Goal: Navigation & Orientation: Find specific page/section

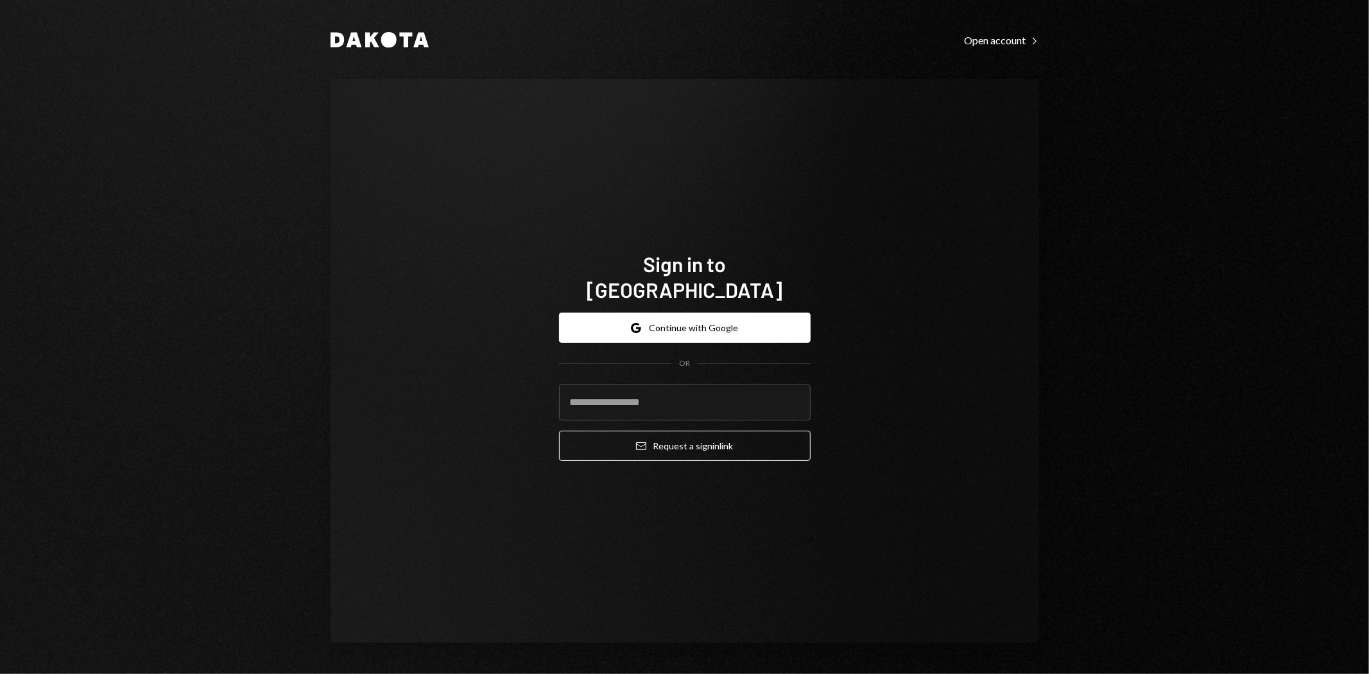
type input "**********"
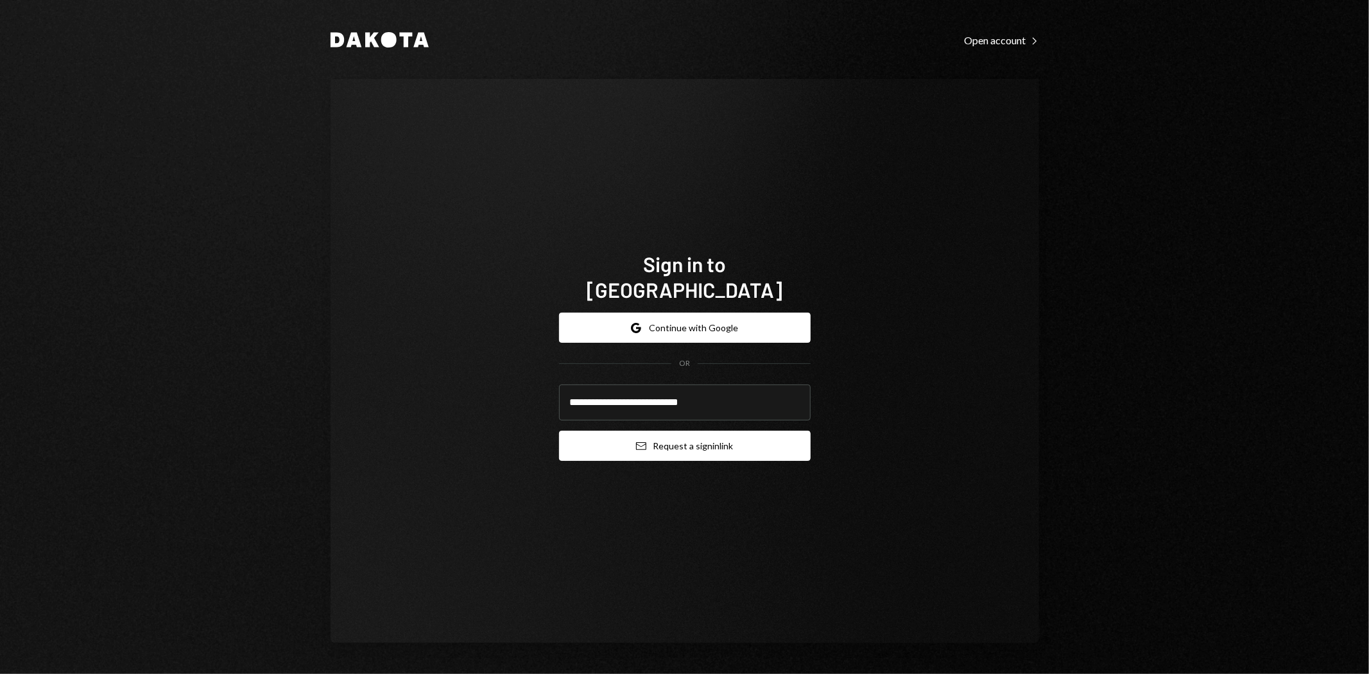
click at [708, 433] on button "Email Request a sign in link" at bounding box center [685, 446] width 252 height 30
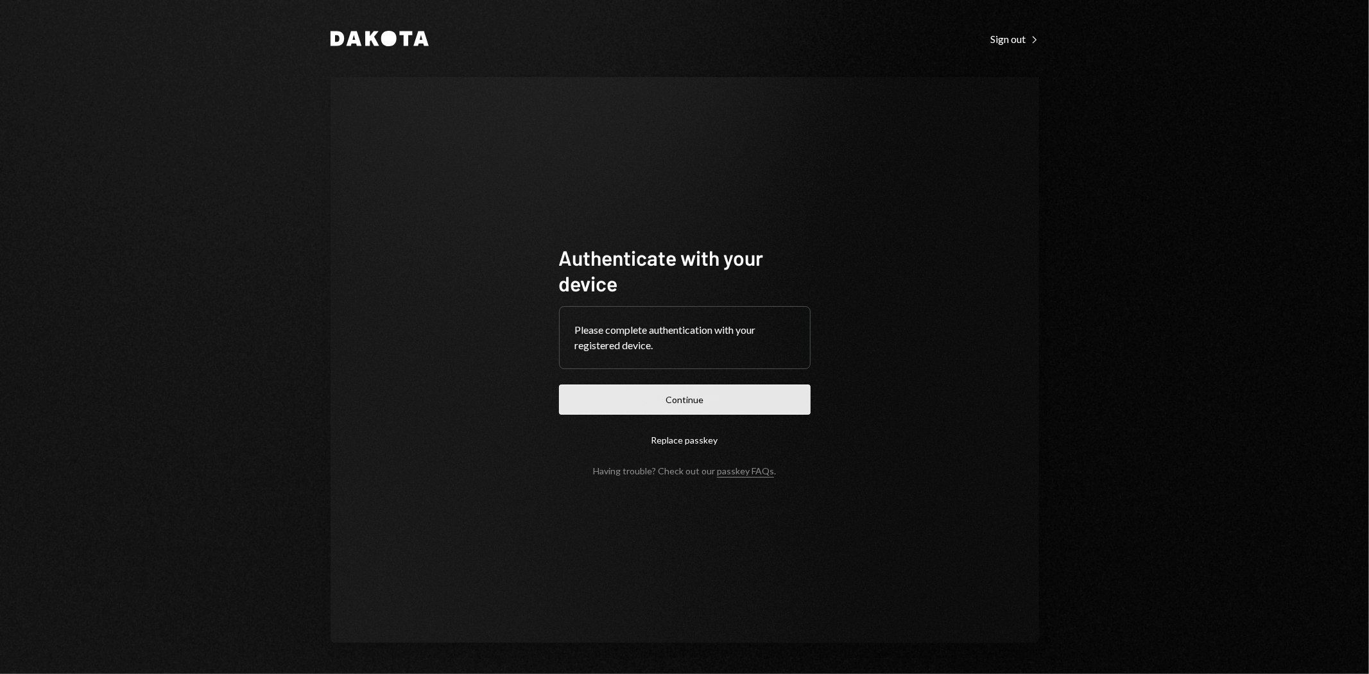
click at [719, 401] on button "Continue" at bounding box center [685, 400] width 252 height 30
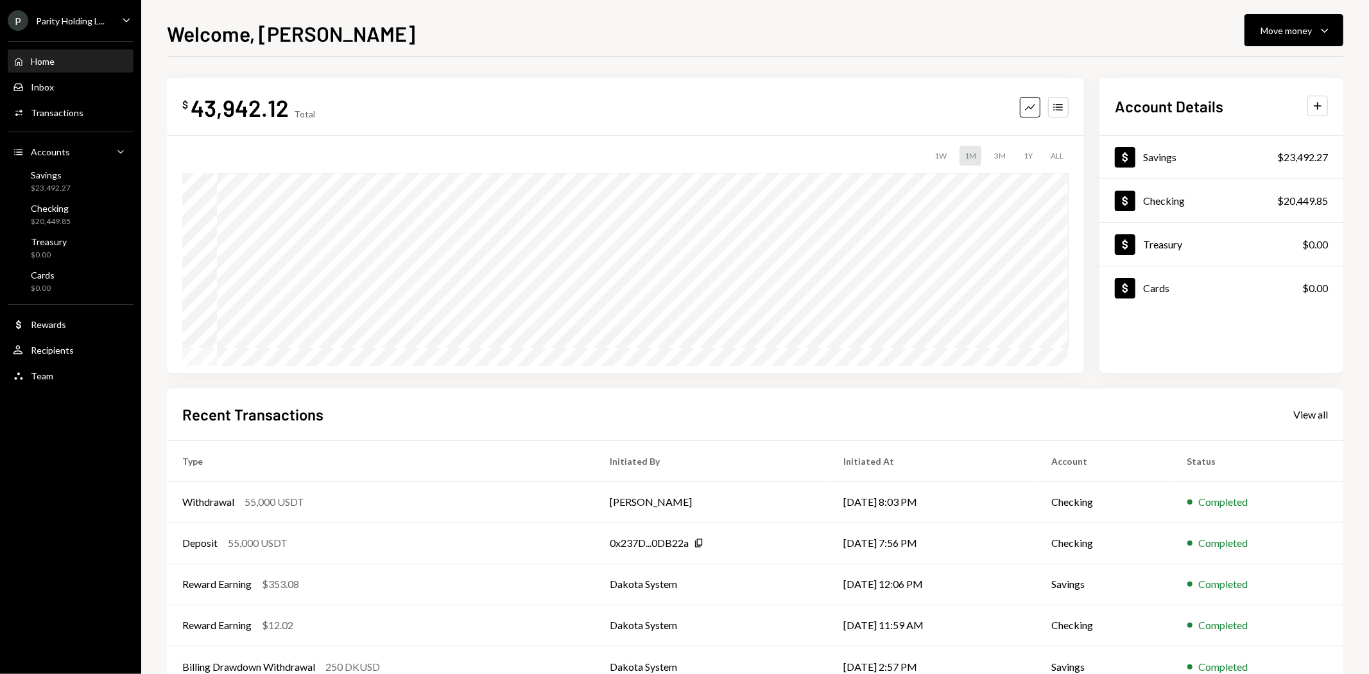
click at [95, 24] on div "Parity Holding L..." at bounding box center [70, 20] width 69 height 11
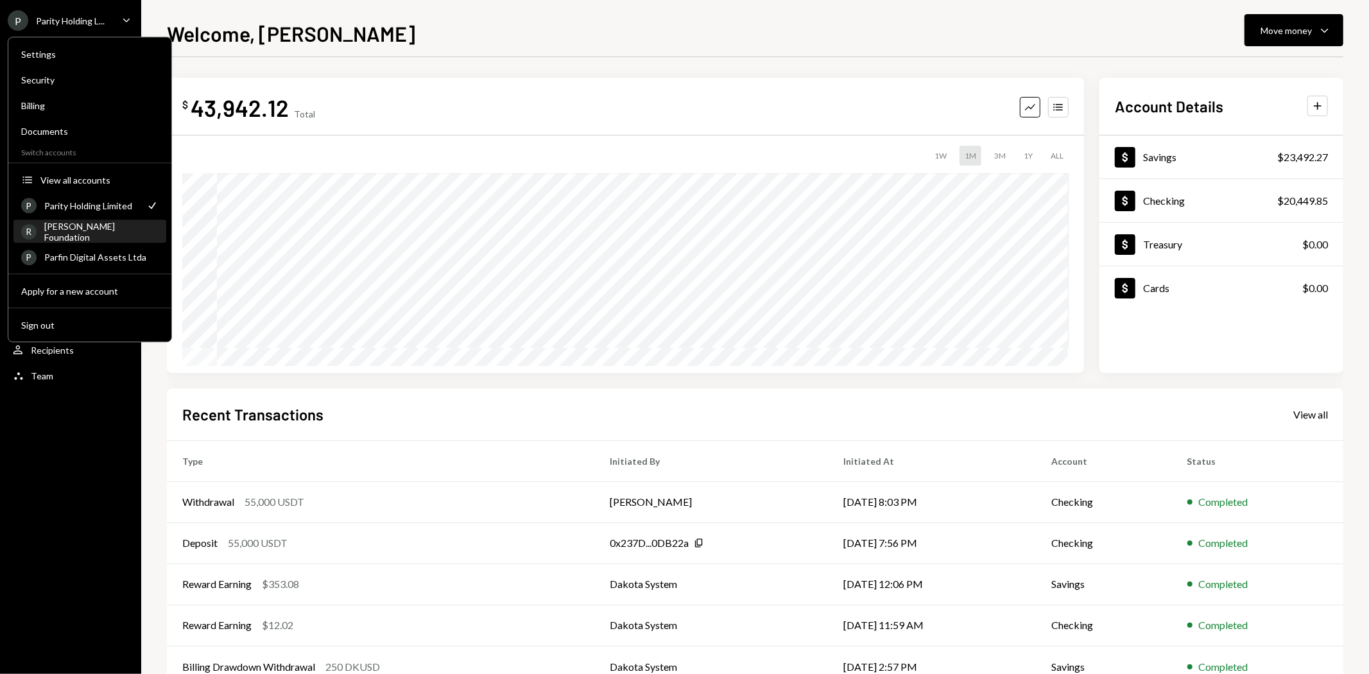
click at [105, 227] on div "[PERSON_NAME] Foundation" at bounding box center [101, 232] width 114 height 22
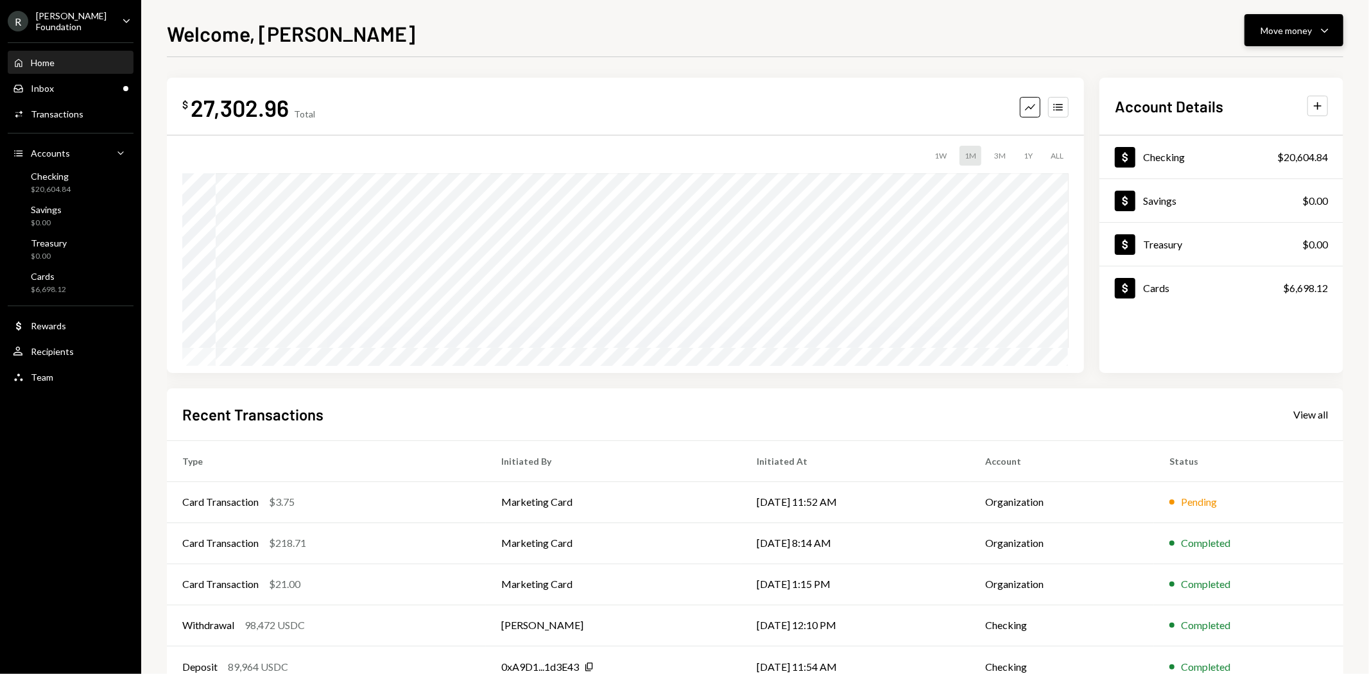
click at [1322, 27] on icon "Caret Down" at bounding box center [1324, 29] width 15 height 15
click at [1276, 125] on div "Deposit" at bounding box center [1285, 126] width 94 height 13
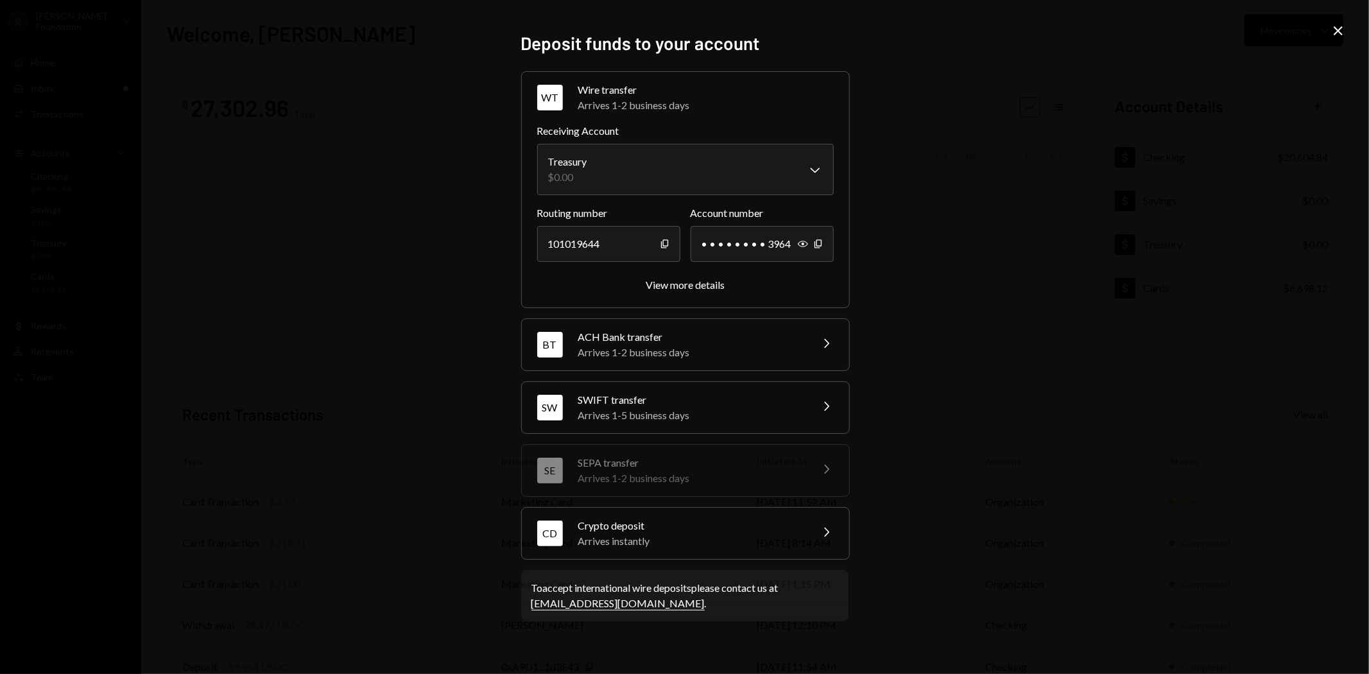
click at [1338, 34] on icon "Close" at bounding box center [1338, 30] width 15 height 15
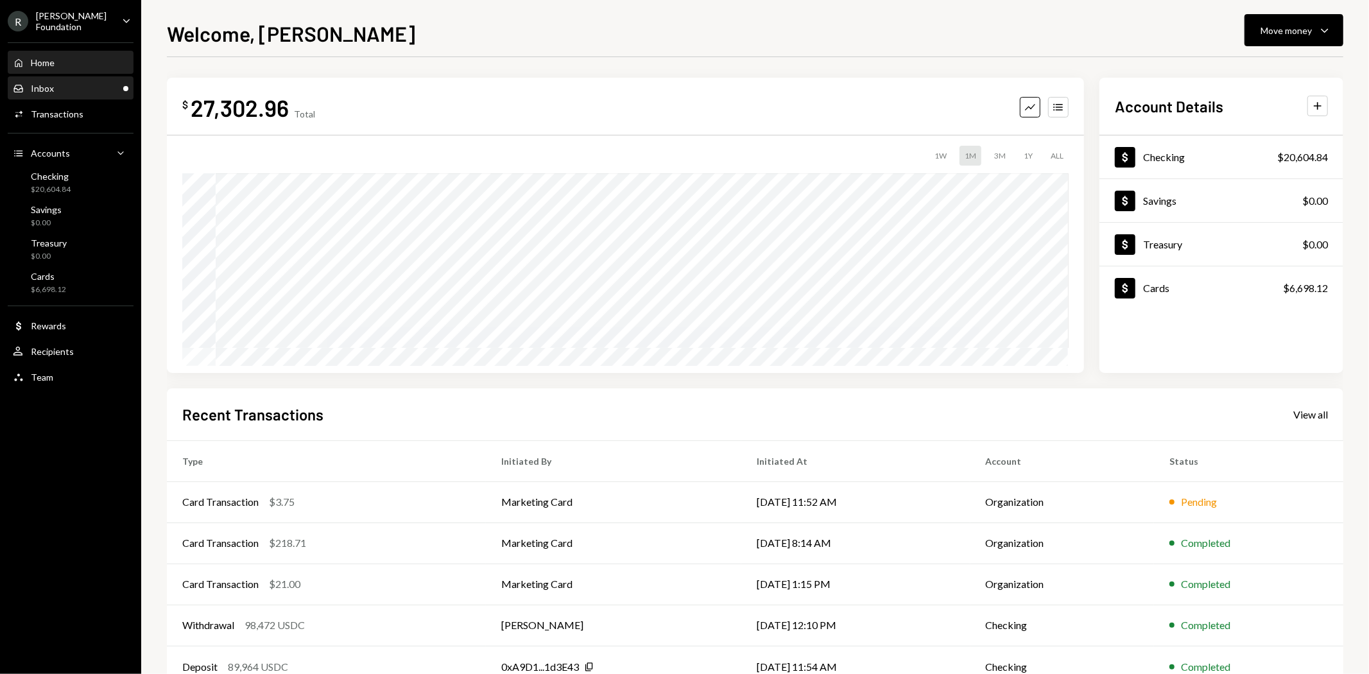
click at [56, 84] on div "Inbox Inbox" at bounding box center [71, 89] width 116 height 12
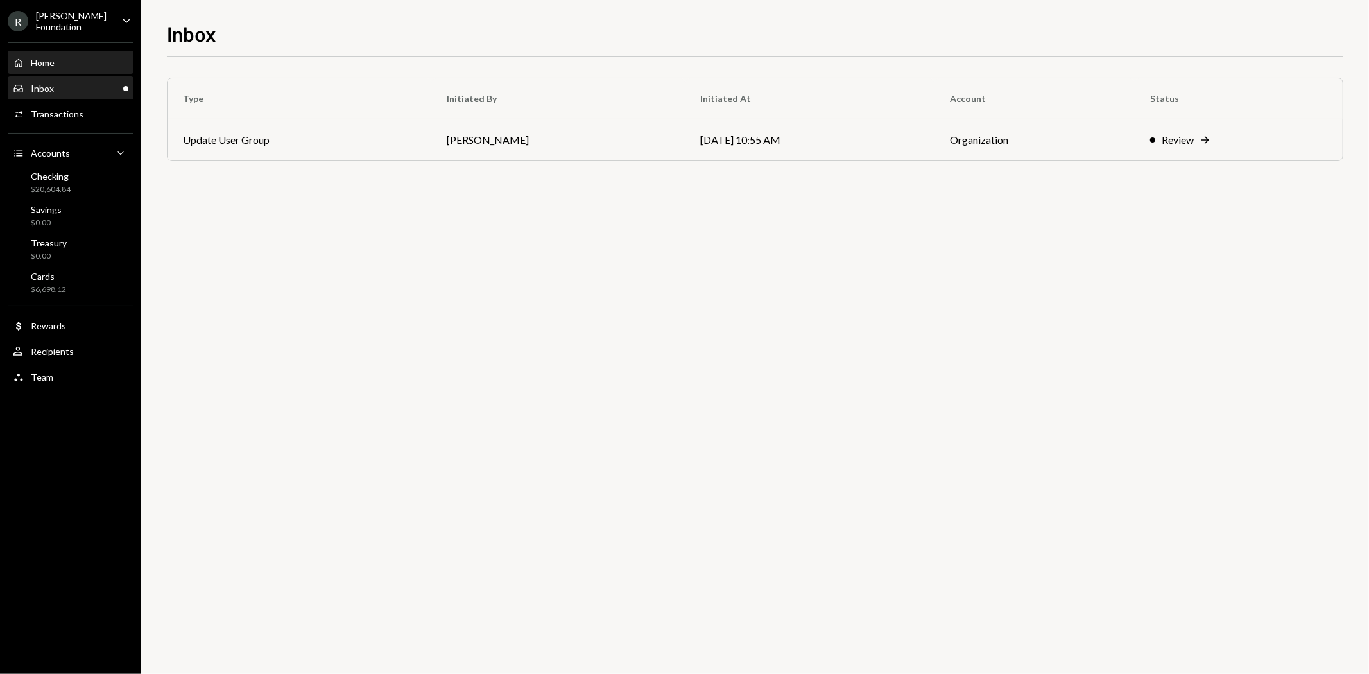
click at [62, 65] on div "Home Home" at bounding box center [71, 63] width 116 height 12
